Goal: Task Accomplishment & Management: Use online tool/utility

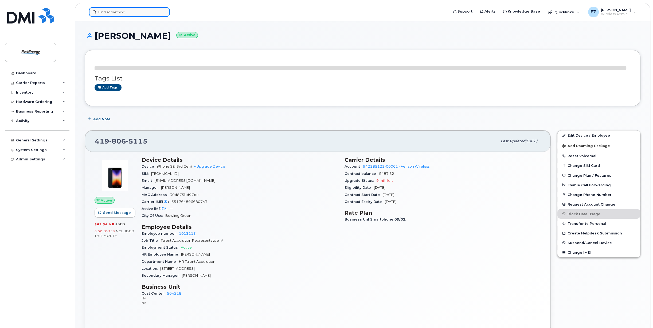
click at [124, 11] on input at bounding box center [129, 12] width 81 height 10
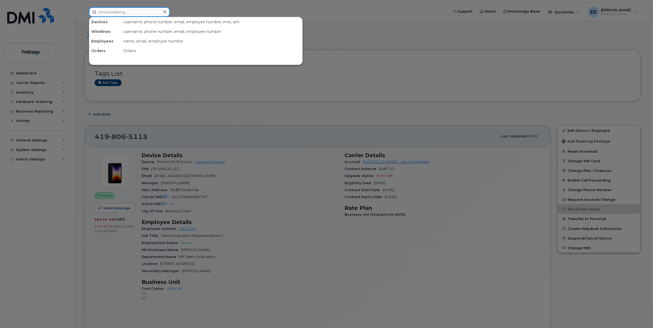
paste input "330-604-5921"
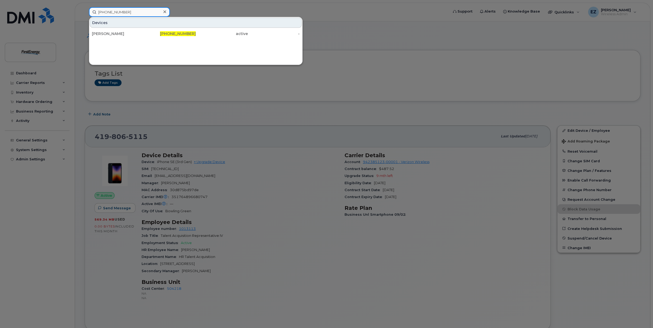
drag, startPoint x: 132, startPoint y: 12, endPoint x: 80, endPoint y: 13, distance: 52.3
click at [85, 13] on div "330-604-5921 Devices BRITTANY ERDMAN 330-604-5921 active -" at bounding box center [267, 12] width 364 height 10
paste input "724-454-6696"
drag, startPoint x: 112, startPoint y: 14, endPoint x: 86, endPoint y: 13, distance: 25.4
click at [86, 13] on div "724-454-6696 Devices SYLVIA SHAWLEY 724-454-6696 cancelled -" at bounding box center [267, 12] width 364 height 10
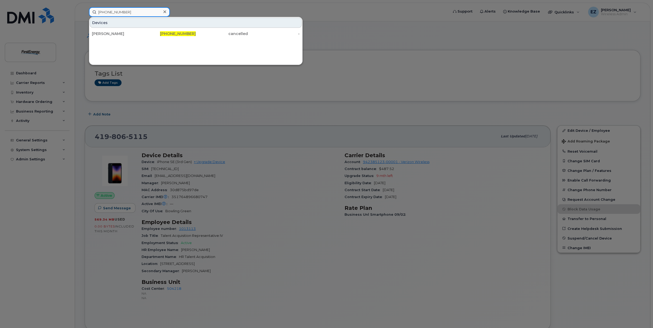
paste input "304-679-9462"
drag, startPoint x: 137, startPoint y: 13, endPoint x: 91, endPoint y: 10, distance: 45.5
click at [91, 10] on input "304-679-9462" at bounding box center [129, 12] width 81 height 10
paste input "30-803-4034"
drag, startPoint x: 138, startPoint y: 11, endPoint x: 93, endPoint y: 10, distance: 44.3
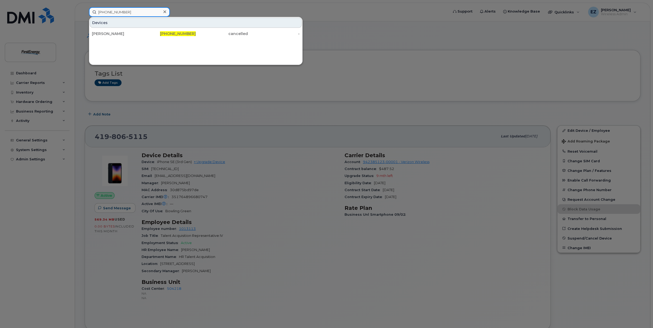
click at [94, 10] on input "330-803-4034" at bounding box center [129, 12] width 81 height 10
paste input "(848) 332-3410"
drag, startPoint x: 119, startPoint y: 13, endPoint x: 90, endPoint y: 13, distance: 28.8
click at [90, 13] on input "(848) 332-3410" at bounding box center [129, 12] width 81 height 10
paste input "[PHONE_NUMBER]"
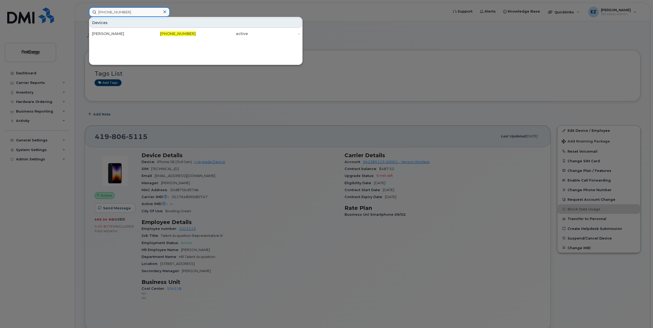
drag, startPoint x: 125, startPoint y: 11, endPoint x: 78, endPoint y: 10, distance: 47.0
click at [85, 10] on div "330-612-9607 Devices BILLIE J MINNINGER 330-612-9607 active -" at bounding box center [267, 12] width 364 height 10
paste input "714-044"
click at [130, 11] on input "330-714-0447" at bounding box center [129, 12] width 81 height 10
drag, startPoint x: 132, startPoint y: 13, endPoint x: 80, endPoint y: 11, distance: 52.1
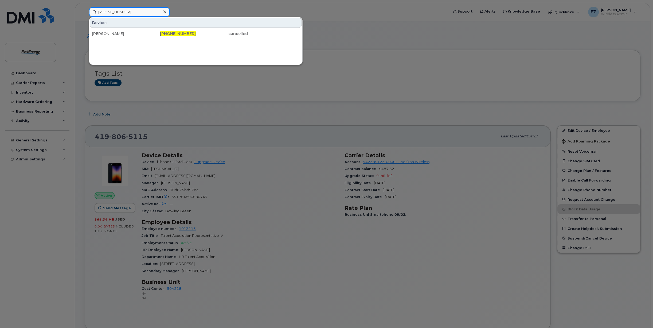
click at [85, 11] on div "330-714-0447 Devices Ryan G Clegg 330-714-0447 cancelled -" at bounding box center [267, 12] width 364 height 10
drag, startPoint x: 139, startPoint y: 11, endPoint x: 80, endPoint y: 10, distance: 58.7
click at [85, 10] on div "330-714-0447 Devices Ryan G Clegg 330-714-0447 cancelled -" at bounding box center [267, 12] width 364 height 10
paste input "690-7201"
drag, startPoint x: 145, startPoint y: 11, endPoint x: 78, endPoint y: 9, distance: 66.8
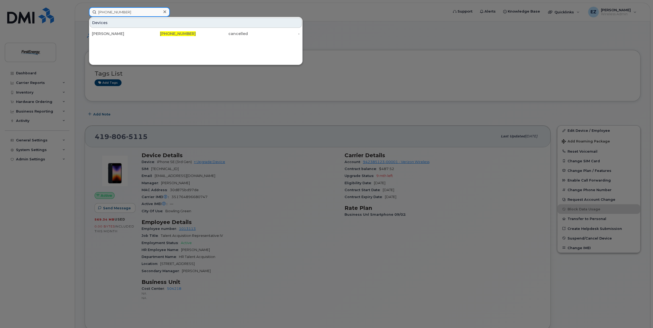
click at [85, 9] on div "330-690-7201 Devices STACEY H SILVIS 330-690-7201 cancelled -" at bounding box center [267, 12] width 364 height 10
paste input "216-906-8233"
drag, startPoint x: 132, startPoint y: 11, endPoint x: 81, endPoint y: 8, distance: 51.6
click at [85, 8] on div "216-906-8233 Devices LANCE P FRY 216-906-8233 cancelled -" at bounding box center [267, 12] width 364 height 10
paste input "330-715-3041"
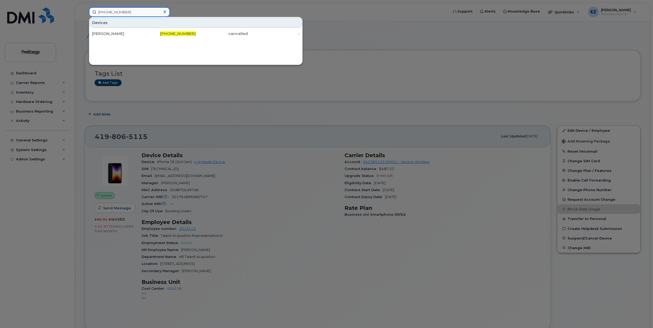
drag, startPoint x: 132, startPoint y: 12, endPoint x: 85, endPoint y: 12, distance: 47.0
click at [85, 12] on div "330-715-3041 Devices HEATHER A SALZMAN 330-715-3041 cancelled -" at bounding box center [267, 12] width 364 height 10
paste input "203-7028"
drag, startPoint x: 149, startPoint y: 11, endPoint x: 41, endPoint y: 9, distance: 108.2
click at [85, 9] on div "330-203-7028 Devices Joshua Shields 330-203-7028 cancelled -" at bounding box center [267, 12] width 364 height 10
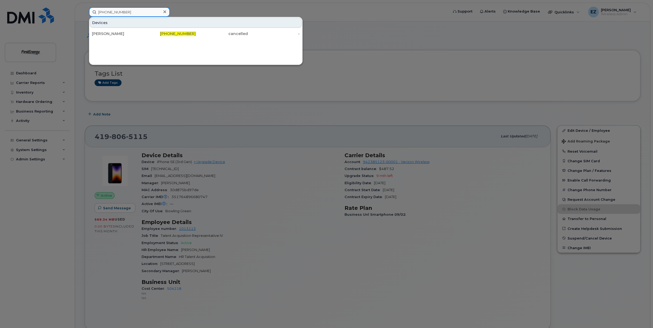
paste input "606-2149"
drag, startPoint x: 132, startPoint y: 13, endPoint x: 86, endPoint y: 13, distance: 46.5
click at [86, 13] on div "330-606-2149 Devices Ted H McQuain 330-606-2149 cancelled -" at bounding box center [267, 12] width 364 height 10
paste input "740-632-8517"
drag, startPoint x: 128, startPoint y: 13, endPoint x: 78, endPoint y: 11, distance: 50.0
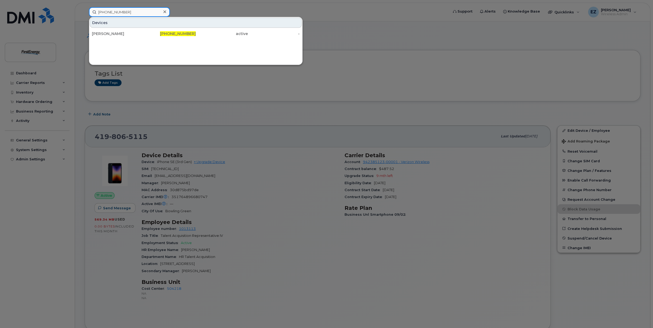
click at [85, 11] on div "740-632-8517 Devices RYAN M VITEK 740-632-8517 active -" at bounding box center [267, 12] width 364 height 10
paste input "24-691-9385"
drag, startPoint x: 133, startPoint y: 12, endPoint x: 72, endPoint y: 10, distance: 61.4
click at [85, 10] on div "724-691-9385 Devices David S Carter 724-691-9385 cancelled -" at bounding box center [267, 12] width 364 height 10
paste input "[PHONE_NUMBER]"
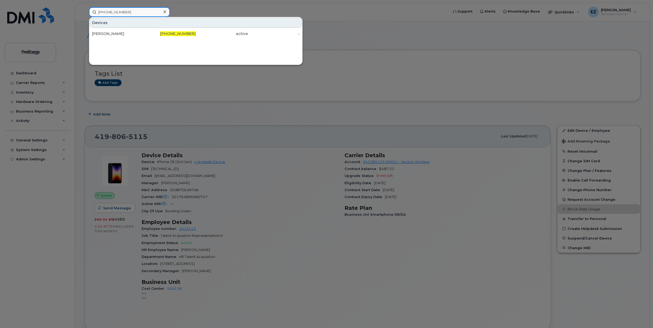
drag, startPoint x: 132, startPoint y: 12, endPoint x: 59, endPoint y: 9, distance: 73.2
click at [85, 9] on div "330-612-9607 Devices BILLIE J MINNINGER 330-612-9607 active -" at bounding box center [267, 12] width 364 height 10
paste input "45319"
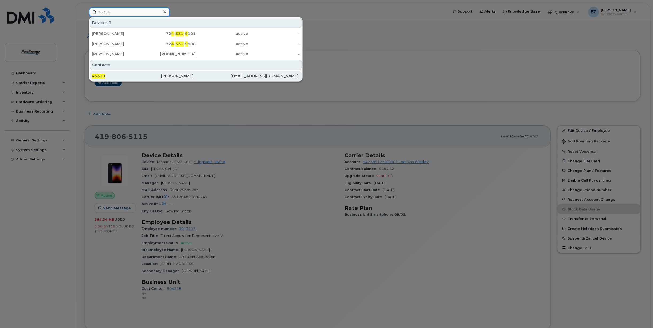
type input "45319"
click at [110, 77] on div "45319" at bounding box center [126, 75] width 69 height 5
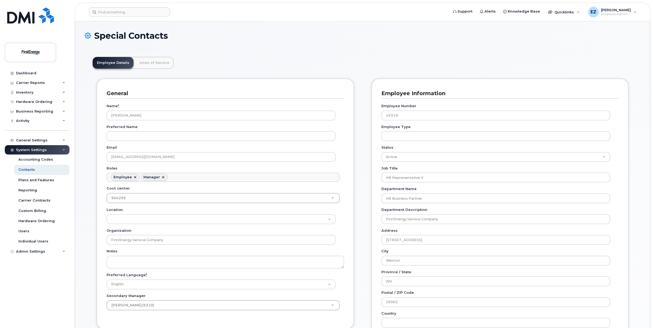
scroll to position [16, 0]
click at [149, 61] on link "Lines of Service" at bounding box center [154, 63] width 38 height 12
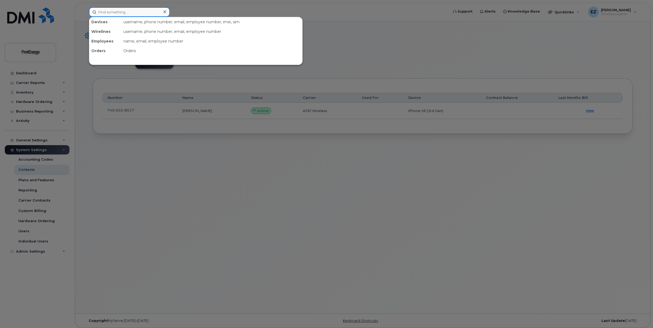
click at [129, 14] on input at bounding box center [129, 12] width 81 height 10
paste input "48392"
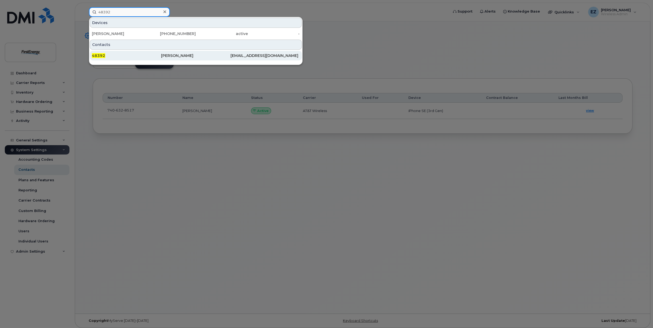
type input "48392"
click at [115, 54] on div "48392" at bounding box center [126, 55] width 69 height 5
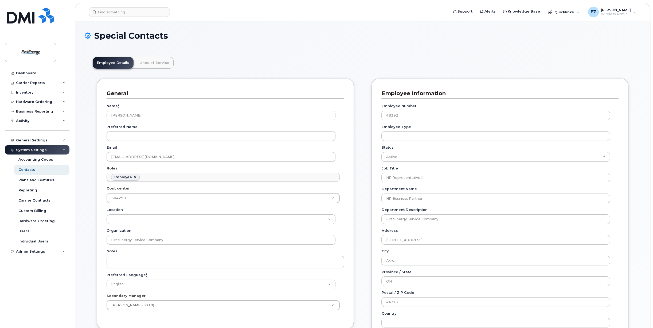
scroll to position [16, 0]
click at [146, 63] on link "Lines of Service" at bounding box center [154, 63] width 38 height 12
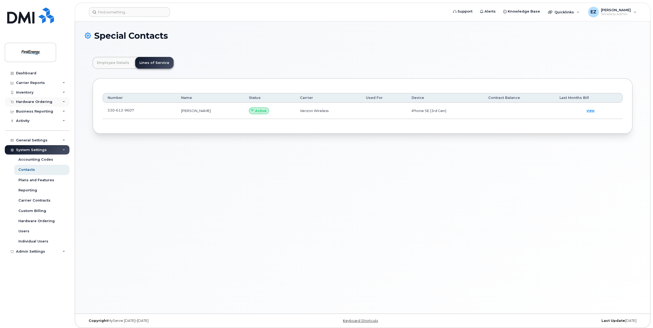
click at [26, 103] on div "Hardware Ordering" at bounding box center [34, 102] width 36 height 4
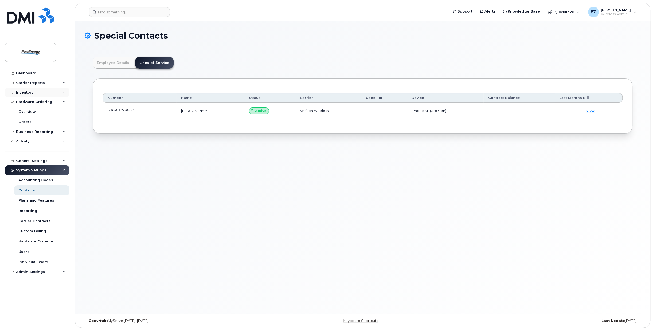
click at [32, 94] on div "Inventory" at bounding box center [24, 92] width 17 height 4
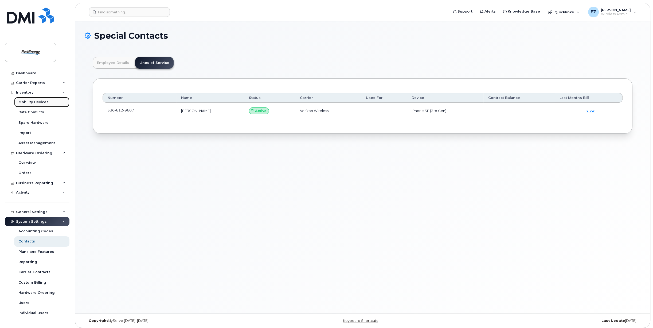
click at [36, 101] on div "Mobility Devices" at bounding box center [33, 102] width 30 height 5
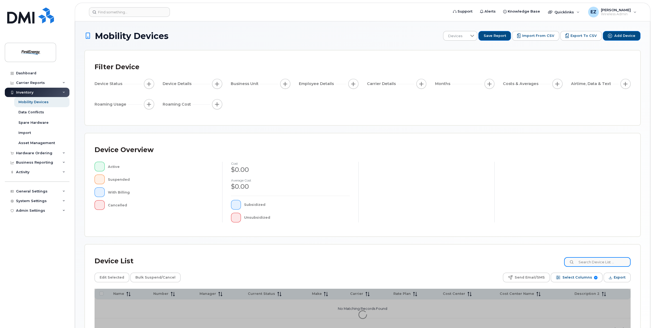
click at [592, 261] on input at bounding box center [597, 262] width 66 height 10
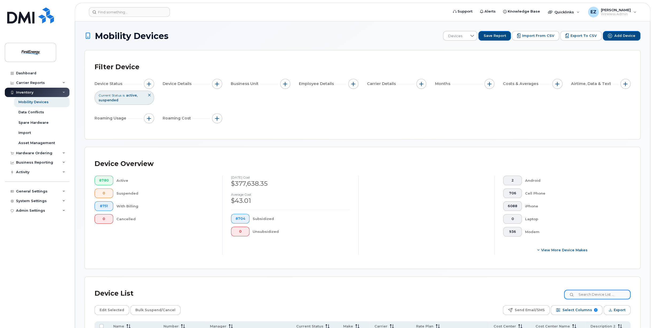
click at [603, 296] on input at bounding box center [597, 294] width 66 height 10
paste input "740-632-8517"
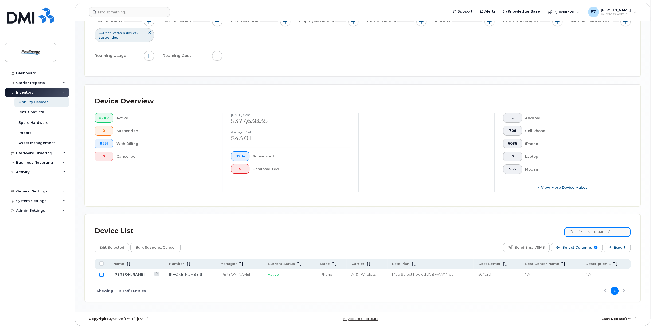
type input "740-632-8517"
click at [100, 274] on input "Row Unselected" at bounding box center [101, 274] width 4 height 4
checkbox input "true"
drag, startPoint x: 614, startPoint y: 231, endPoint x: 550, endPoint y: 230, distance: 64.4
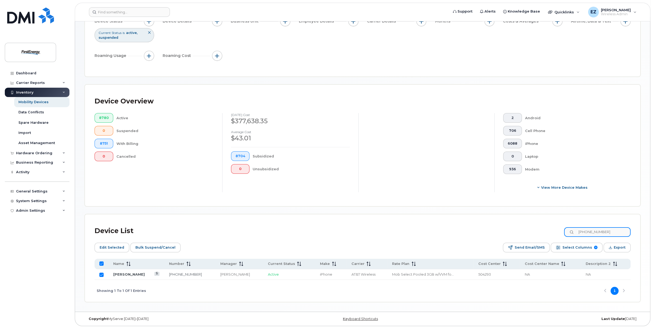
click at [550, 230] on div "Device List 740-632-8517" at bounding box center [363, 231] width 536 height 14
paste input "330-612-960"
type input "[PHONE_NUMBER]"
checkbox input "false"
type input "[PHONE_NUMBER]"
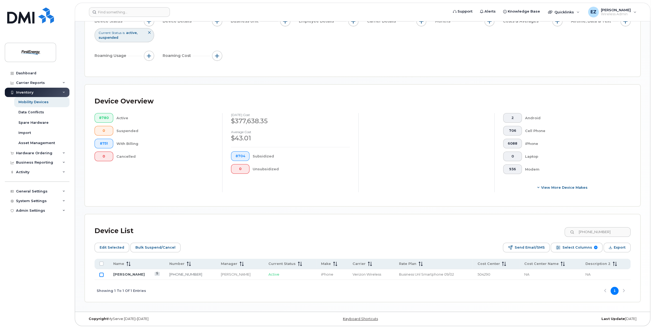
click at [101, 274] on input "Row Unselected" at bounding box center [101, 274] width 4 height 4
checkbox input "true"
click at [159, 247] on span "Bulk Suspend/Cancel" at bounding box center [155, 247] width 40 height 8
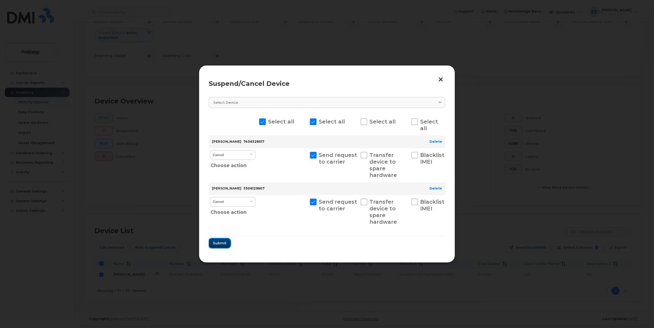
click at [224, 243] on span "Submit" at bounding box center [219, 242] width 13 height 5
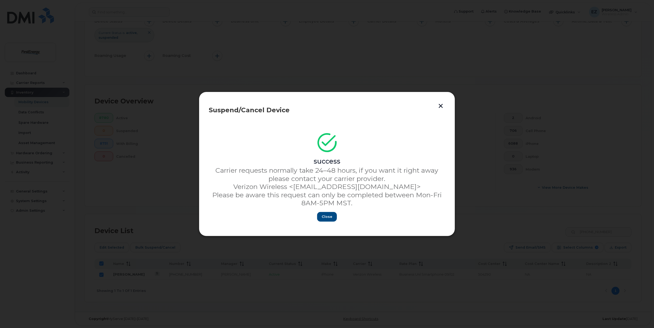
click at [441, 106] on button "button" at bounding box center [441, 105] width 8 height 9
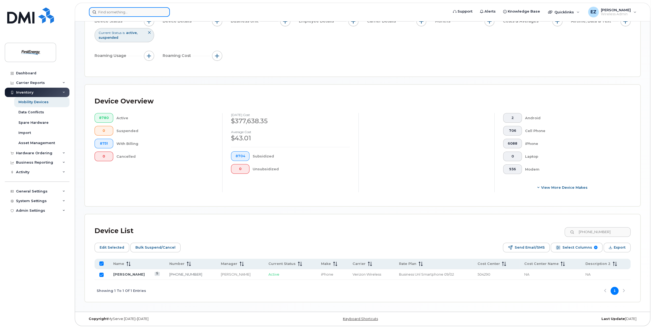
click at [141, 14] on input at bounding box center [129, 12] width 81 height 10
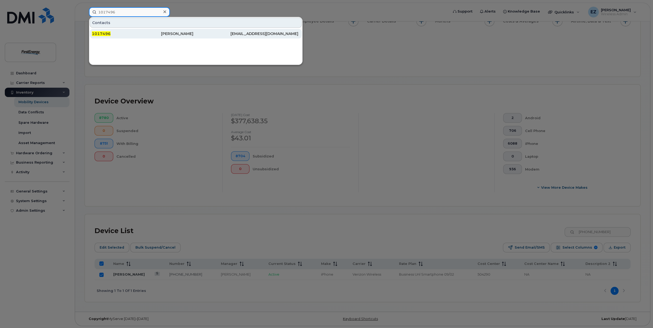
type input "1017496"
click at [151, 32] on div "1017496" at bounding box center [126, 33] width 69 height 5
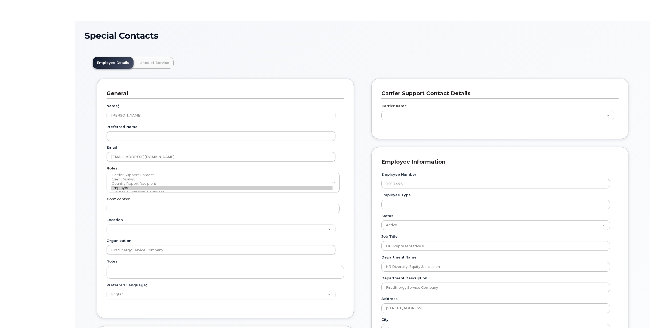
type input "29510991"
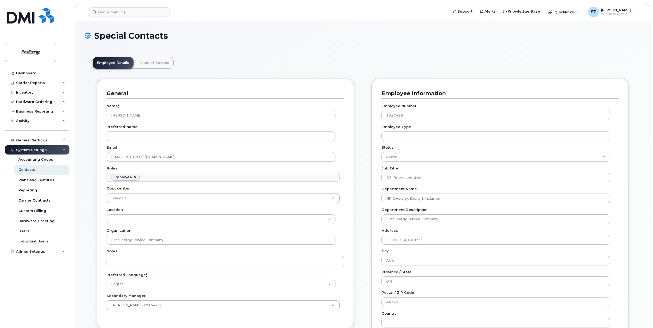
scroll to position [16, 0]
click at [151, 64] on link "Lines of Service" at bounding box center [154, 63] width 38 height 12
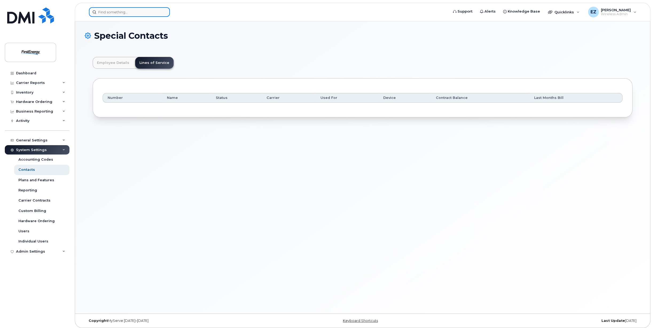
click at [100, 11] on input at bounding box center [129, 12] width 81 height 10
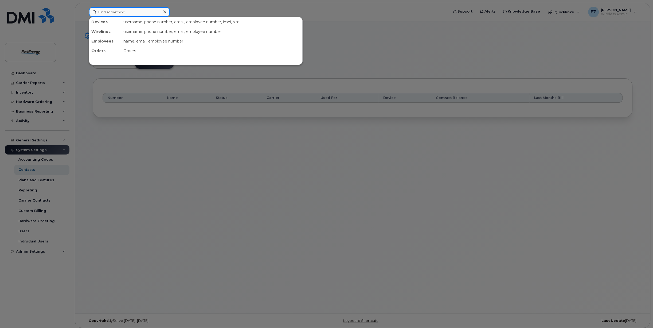
paste input "57786"
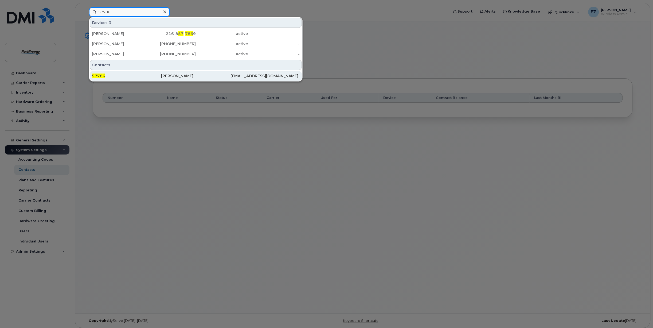
type input "57786"
click at [99, 71] on div "57786" at bounding box center [126, 76] width 69 height 10
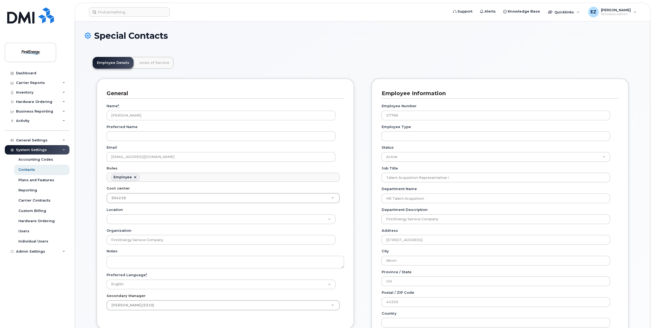
scroll to position [16, 0]
click at [147, 61] on link "Lines of Service" at bounding box center [154, 63] width 38 height 12
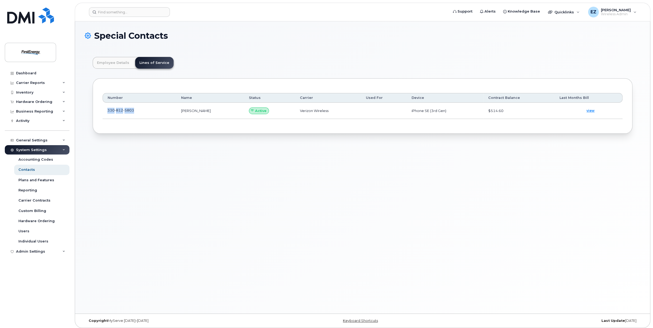
drag, startPoint x: 133, startPoint y: 111, endPoint x: 107, endPoint y: 112, distance: 26.2
click at [107, 112] on td "[PHONE_NUMBER]" at bounding box center [140, 111] width 74 height 16
copy span "[PHONE_NUMBER]"
click at [327, 146] on div "Special Contacts Employee Details Lines of Service General Name * [PERSON_NAME]…" at bounding box center [362, 167] width 575 height 292
click at [30, 102] on div "Hardware Ordering" at bounding box center [34, 102] width 36 height 4
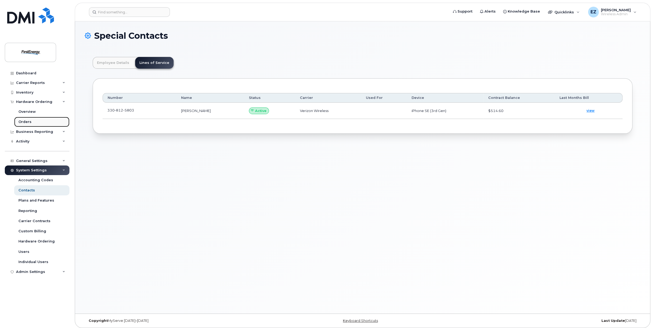
click at [23, 122] on div "Orders" at bounding box center [24, 121] width 13 height 5
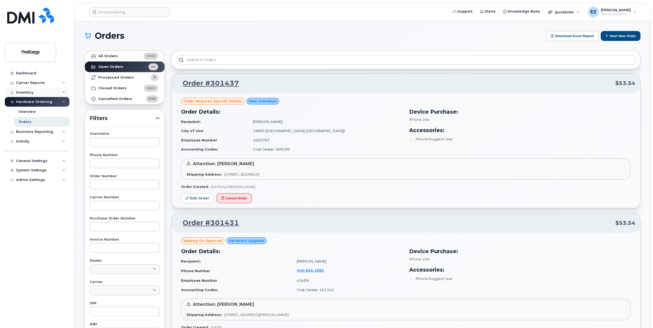
click at [36, 89] on div "Inventory" at bounding box center [37, 93] width 65 height 10
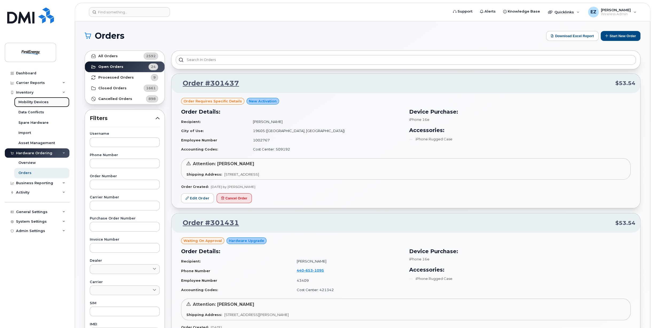
click at [34, 100] on div "Mobility Devices" at bounding box center [33, 102] width 30 height 5
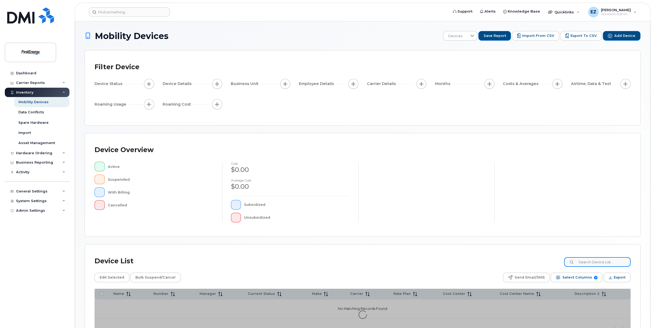
click at [591, 261] on input at bounding box center [597, 262] width 66 height 10
paste input "[PHONE_NUMBER]"
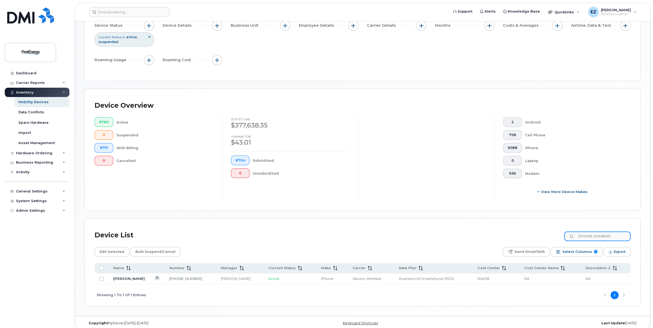
scroll to position [62, 0]
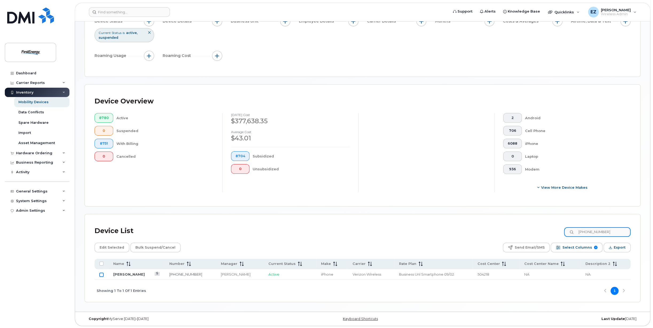
type input "[PHONE_NUMBER]"
click at [102, 273] on input "Row Unselected" at bounding box center [101, 274] width 4 height 4
checkbox input "true"
click at [161, 249] on span "Bulk Suspend/Cancel" at bounding box center [155, 247] width 40 height 8
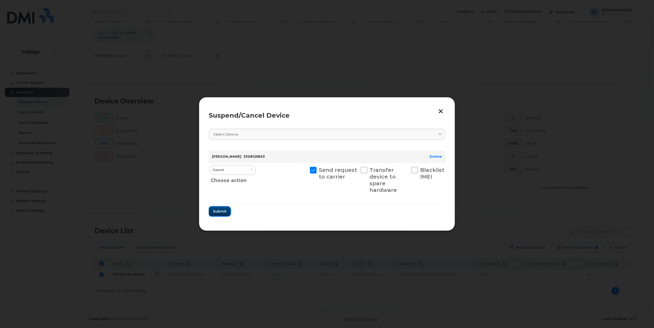
click at [217, 213] on span "Submit" at bounding box center [219, 211] width 13 height 5
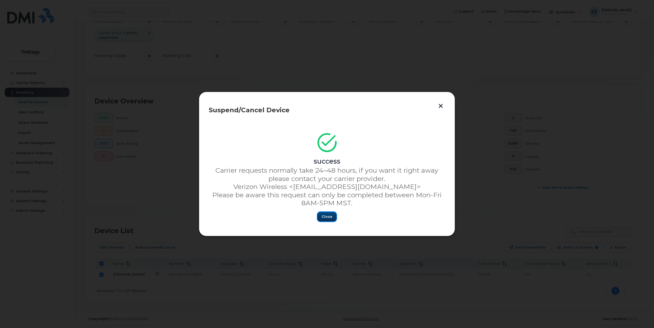
click at [335, 218] on button "Close" at bounding box center [326, 217] width 19 height 10
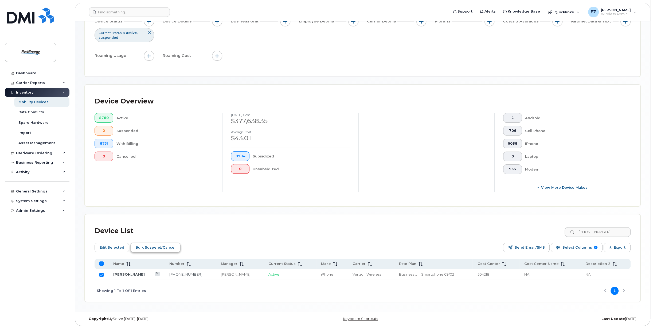
click at [153, 247] on span "Bulk Suspend/Cancel" at bounding box center [155, 247] width 40 height 8
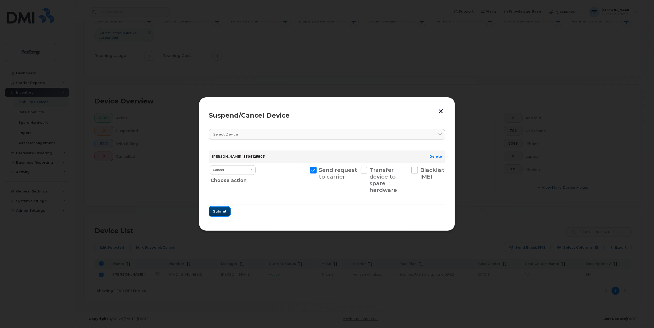
click at [217, 214] on span "Submit" at bounding box center [219, 211] width 13 height 5
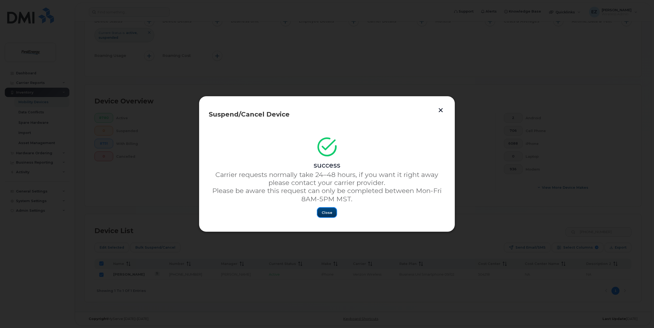
click at [324, 214] on span "Close" at bounding box center [327, 212] width 11 height 5
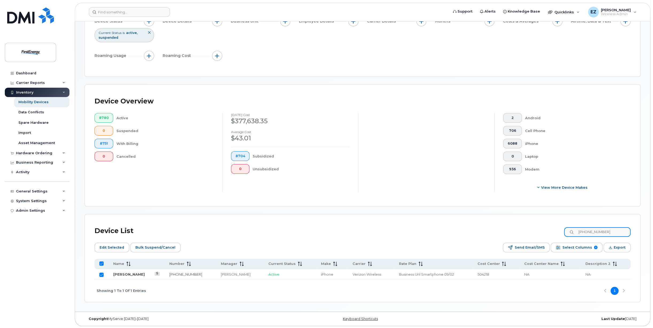
drag, startPoint x: 607, startPoint y: 231, endPoint x: 548, endPoint y: 231, distance: 59.0
click at [548, 231] on div "Device List [PHONE_NUMBER]" at bounding box center [363, 231] width 536 height 14
paste input "612-9607"
type input "[PHONE_NUMBER]"
checkbox input "false"
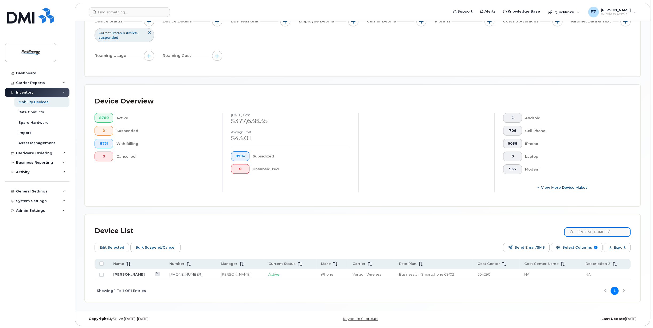
type input "[PHONE_NUMBER]"
